Goal: Information Seeking & Learning: Learn about a topic

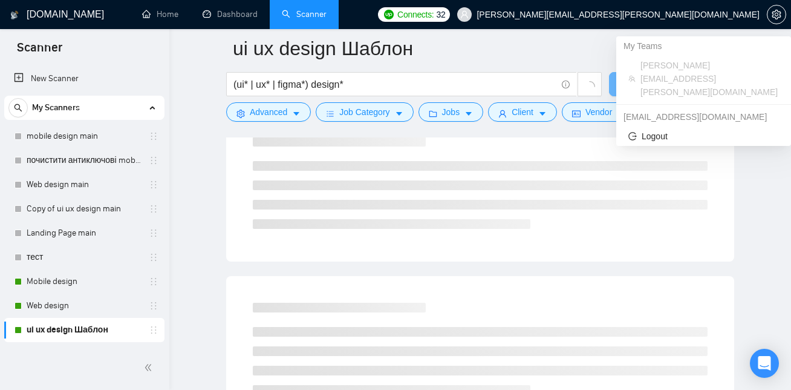
scroll to position [143, 0]
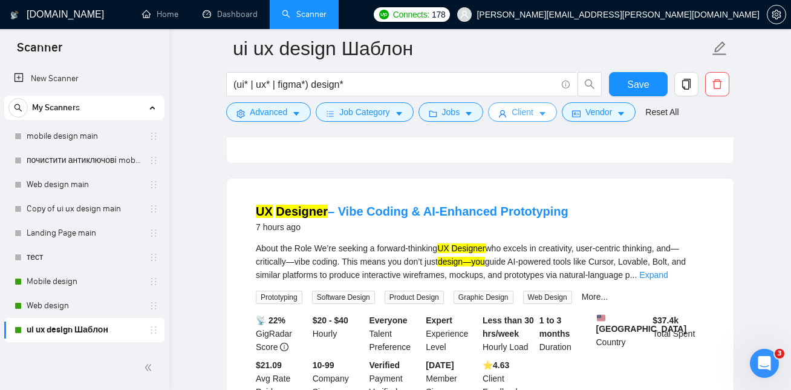
scroll to position [600, 0]
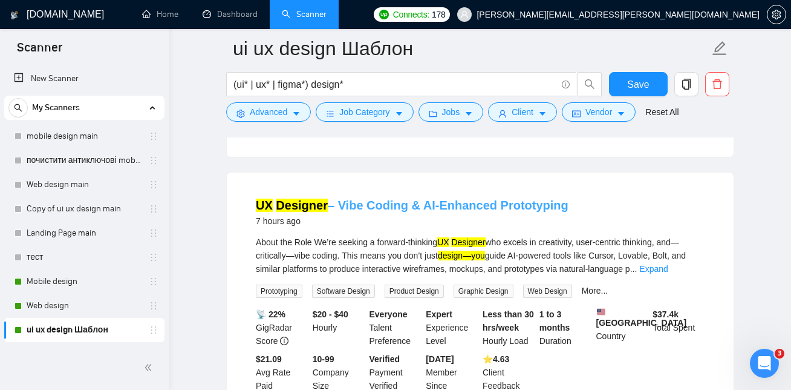
click at [441, 212] on link "UX Designer – Vibe Coding & AI-Enhanced Prototyping" at bounding box center [412, 204] width 313 height 13
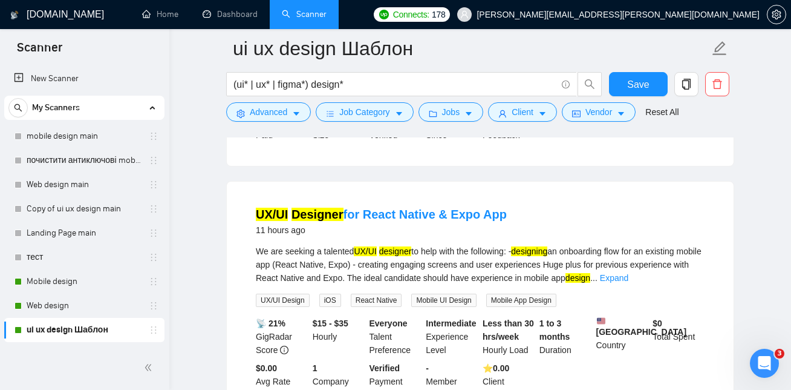
scroll to position [1114, 0]
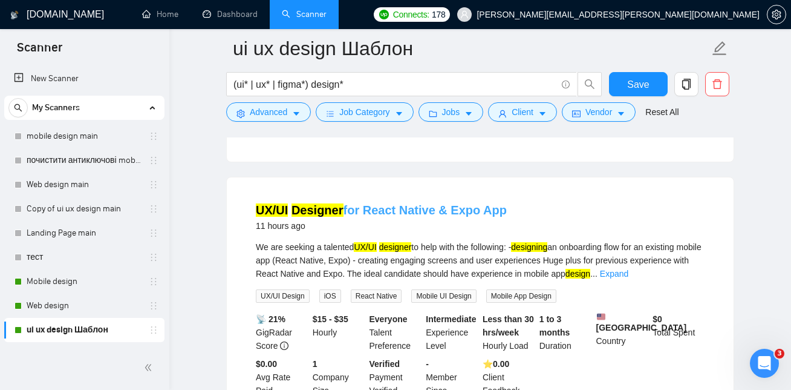
click at [433, 217] on link "UX/UI Designer for React Native & Expo App" at bounding box center [381, 209] width 251 height 13
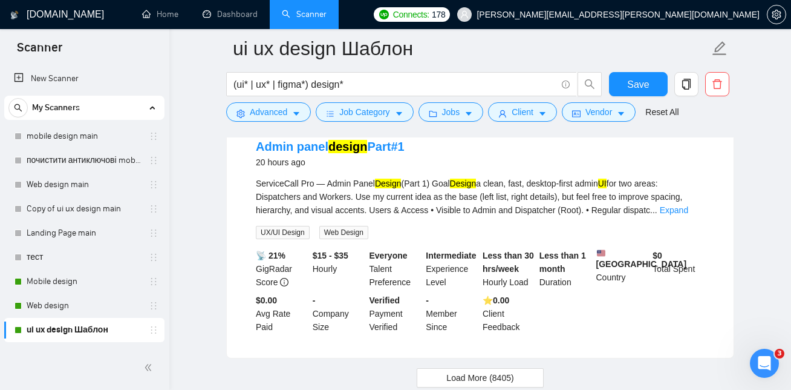
scroll to position [2471, 0]
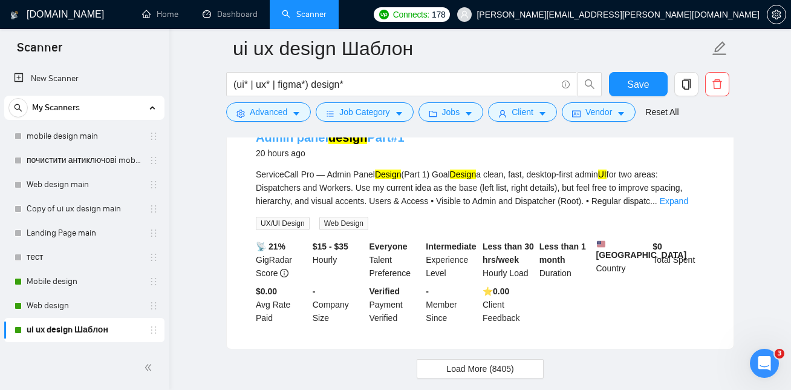
click at [383, 144] on link "Admin panel design Part#1" at bounding box center [330, 137] width 149 height 13
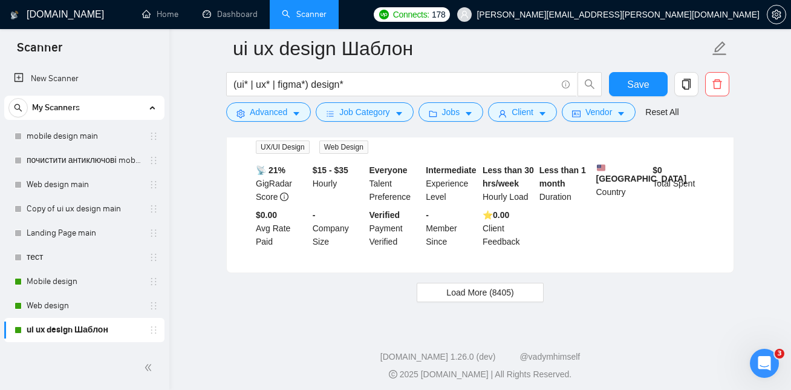
scroll to position [2626, 0]
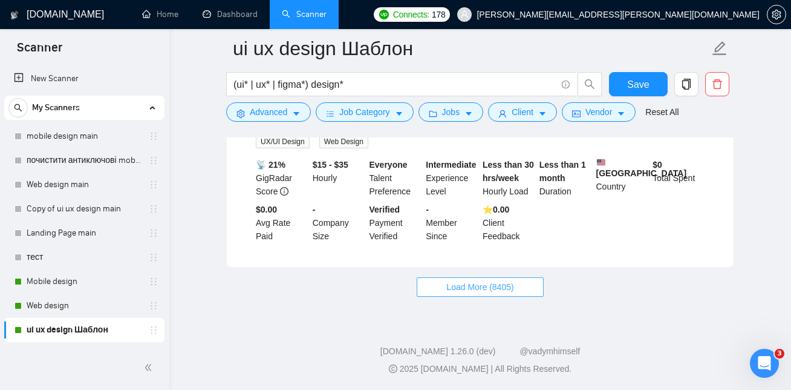
click at [472, 283] on span "Load More (8405)" at bounding box center [479, 286] width 67 height 13
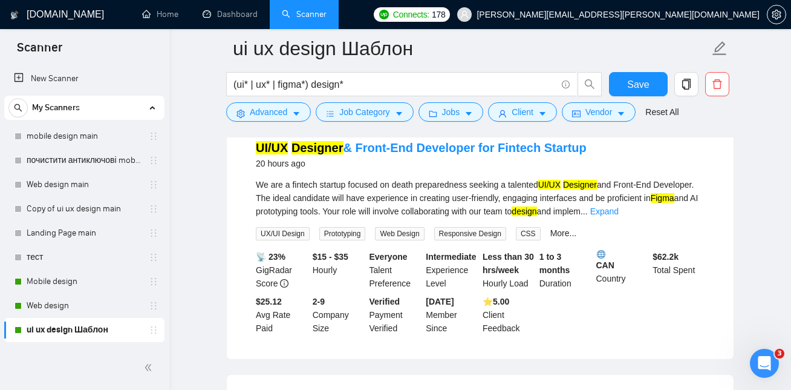
scroll to position [2975, 0]
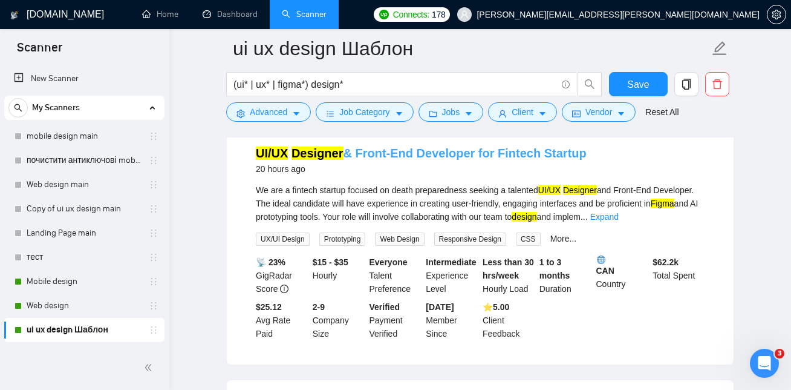
click at [446, 160] on link "UI/UX Designer & Front-End Developer for Fintech Startup" at bounding box center [421, 152] width 331 height 13
